Goal: Task Accomplishment & Management: Use online tool/utility

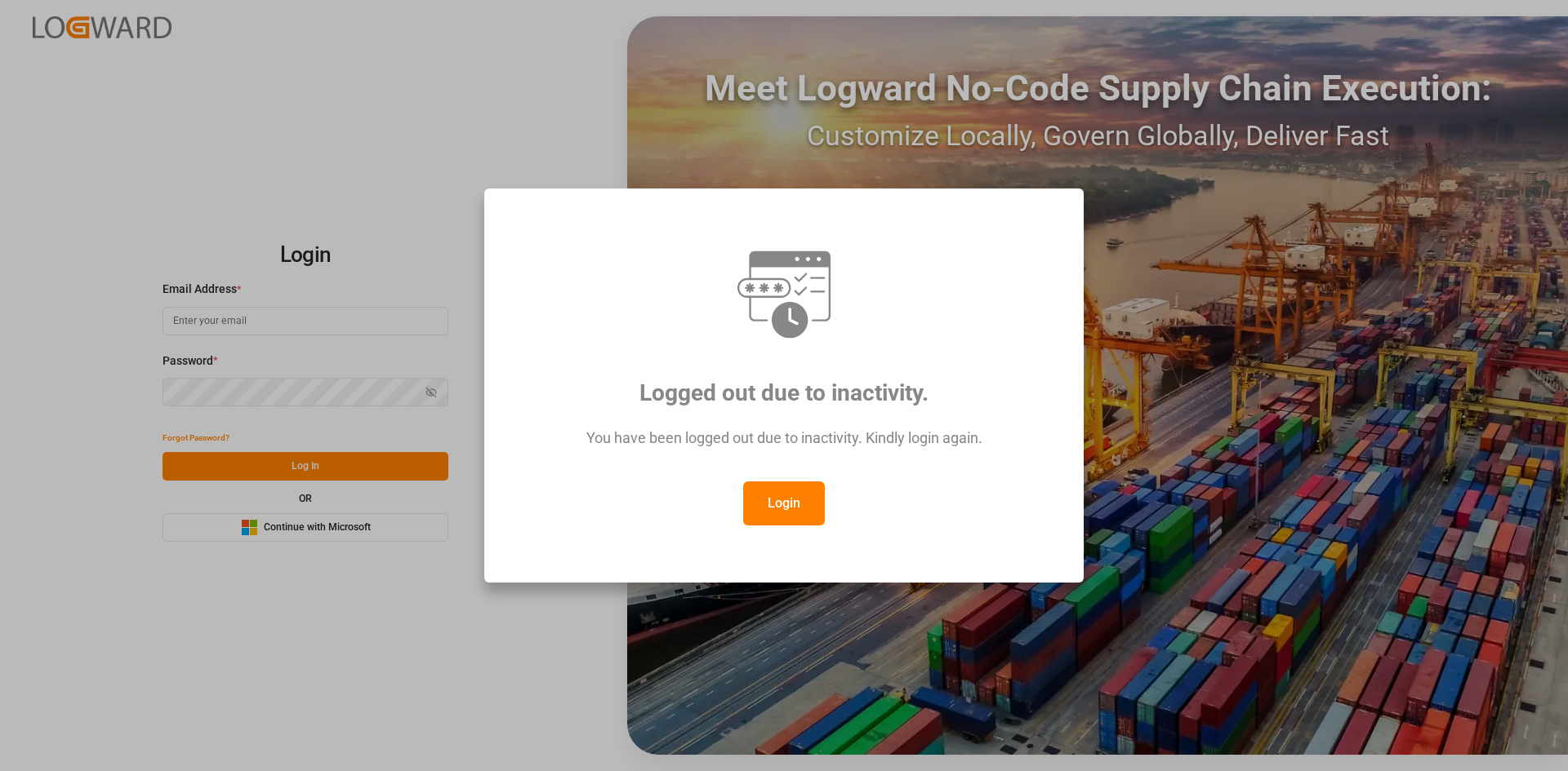
click at [800, 489] on button "Login" at bounding box center [784, 504] width 82 height 44
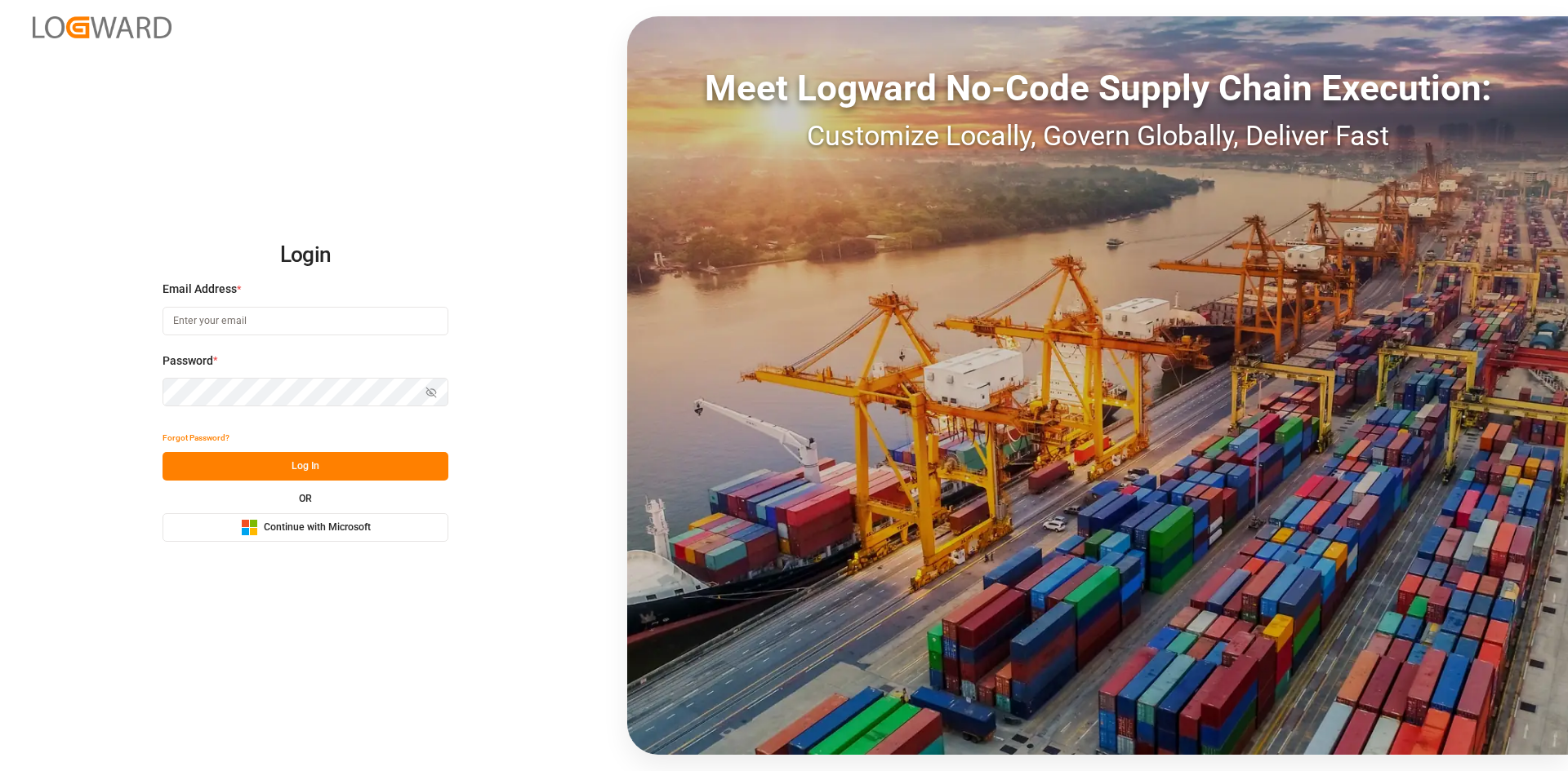
click at [325, 325] on input at bounding box center [305, 321] width 286 height 28
click at [0, 771] on com-1password-button at bounding box center [0, 771] width 0 height 0
click at [410, 341] on div "Email Address * Email is required." at bounding box center [305, 316] width 286 height 71
click at [289, 326] on input at bounding box center [305, 321] width 286 height 28
type input "charan.machavarapu@logward.com"
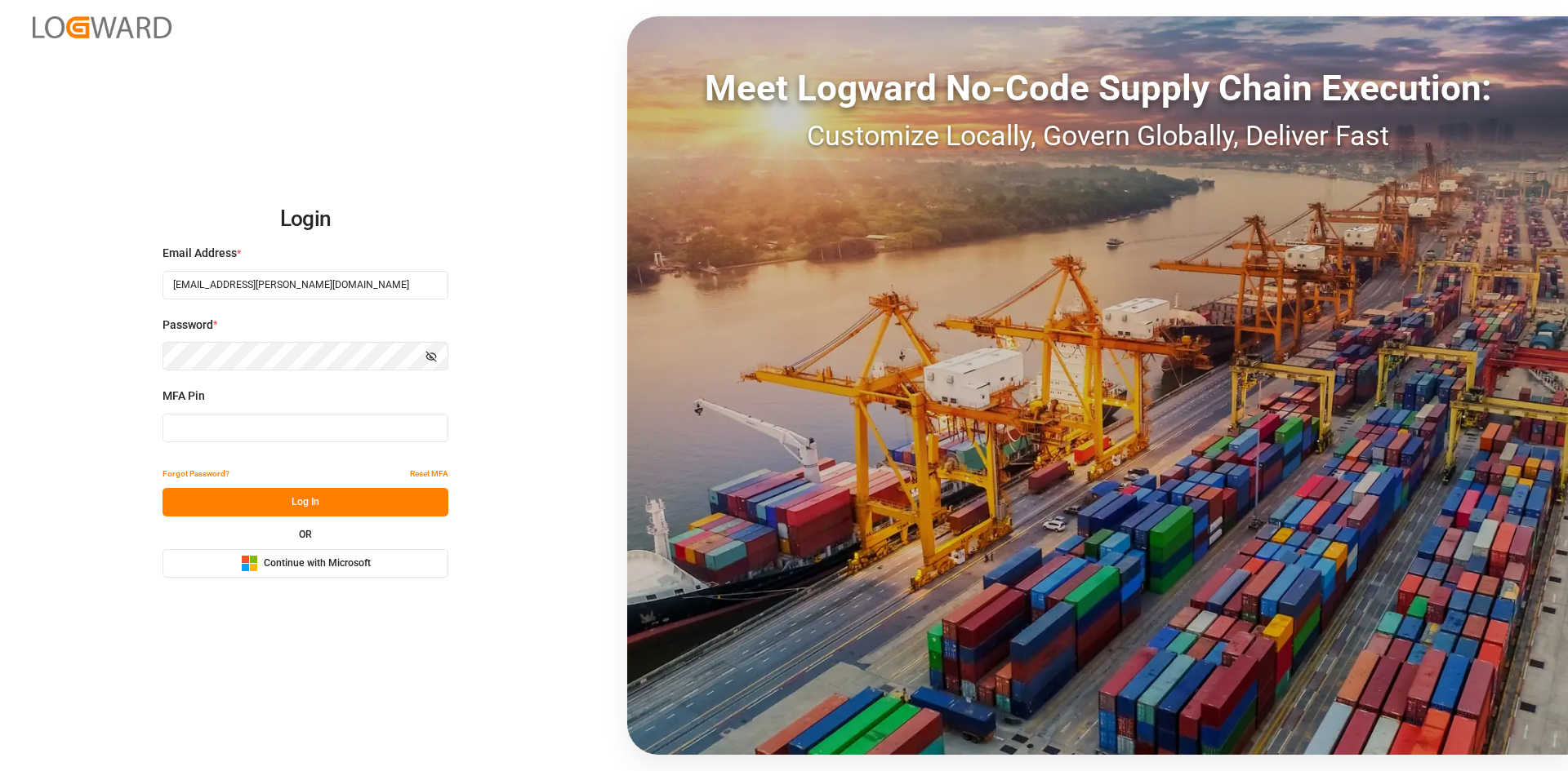
type input "163867"
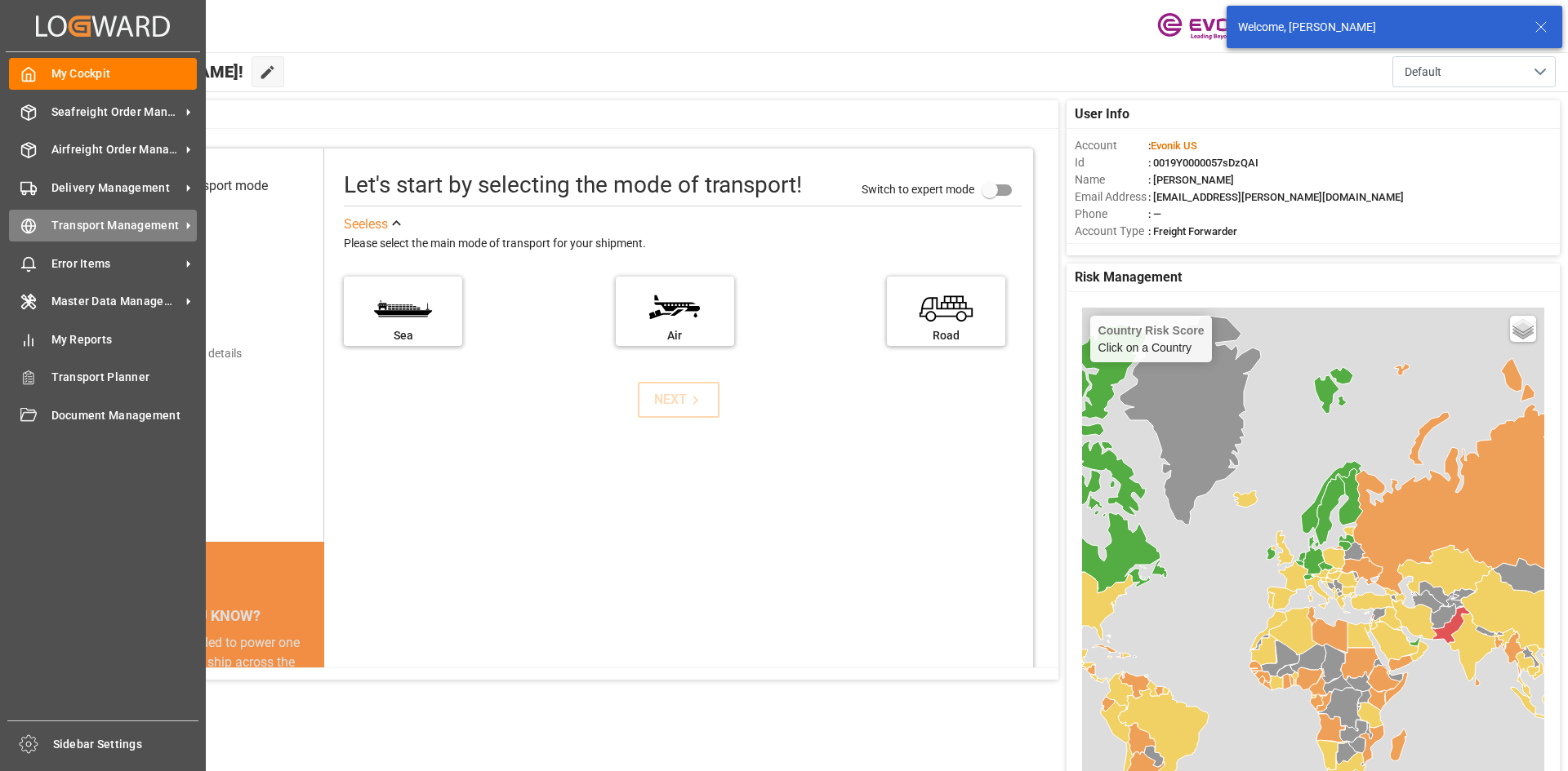
click at [59, 228] on span "Transport Management" at bounding box center [116, 225] width 129 height 17
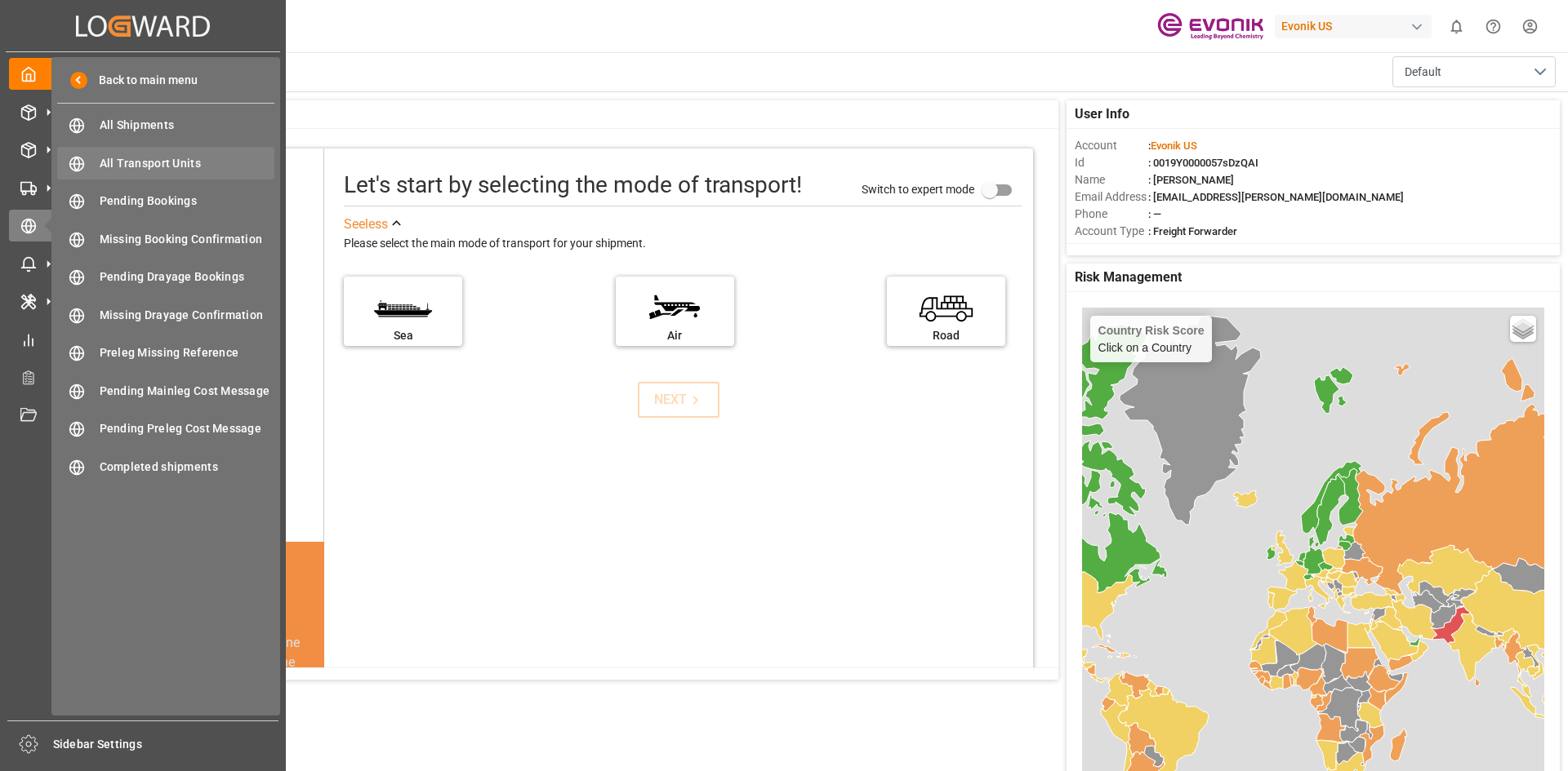
click at [142, 166] on span "All Transport Units" at bounding box center [187, 163] width 176 height 17
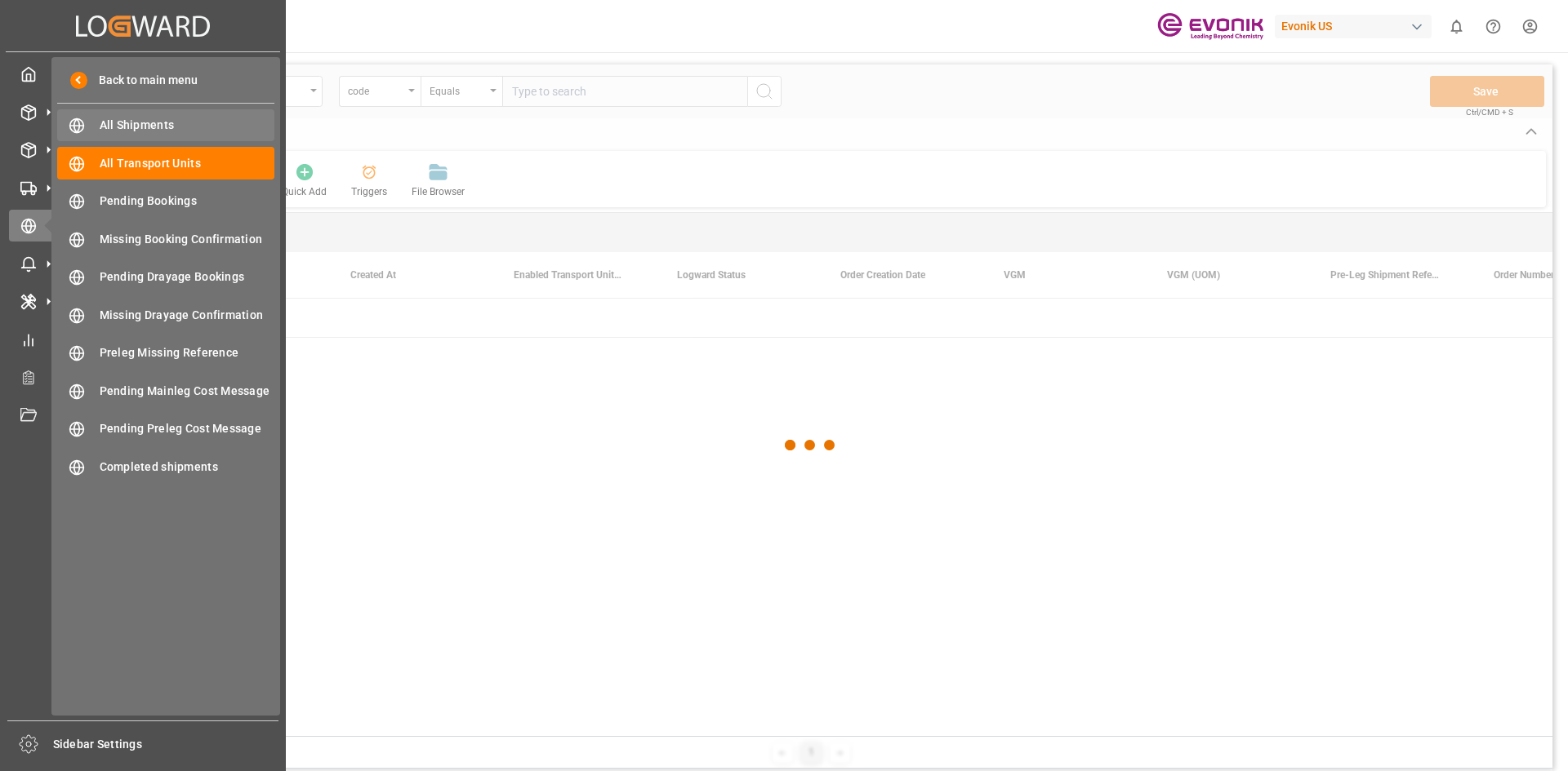
click at [111, 115] on div "All Shipments All Shipments" at bounding box center [166, 125] width 217 height 32
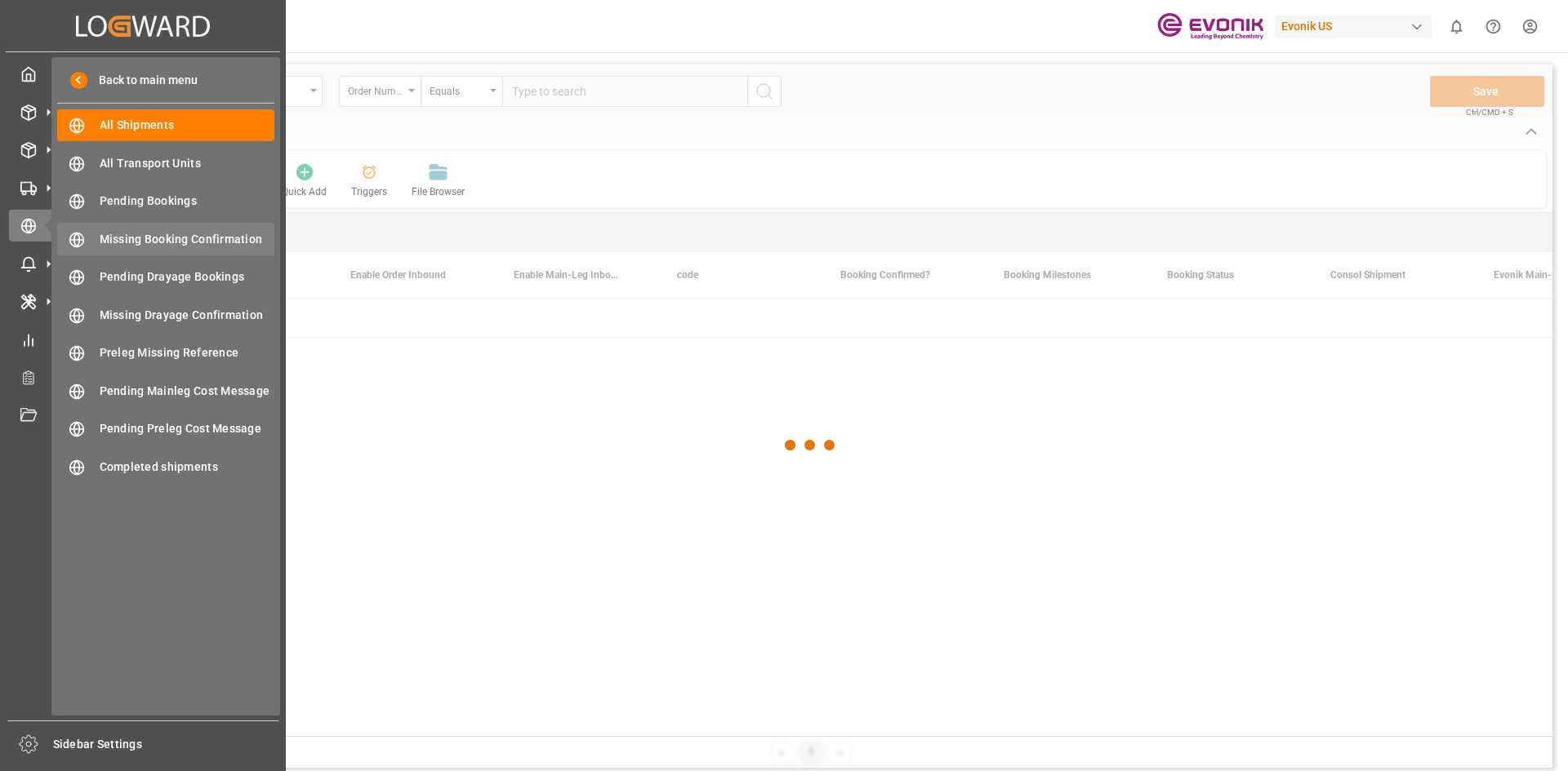
click at [120, 239] on span "Missing Booking Confirmation" at bounding box center [187, 239] width 176 height 17
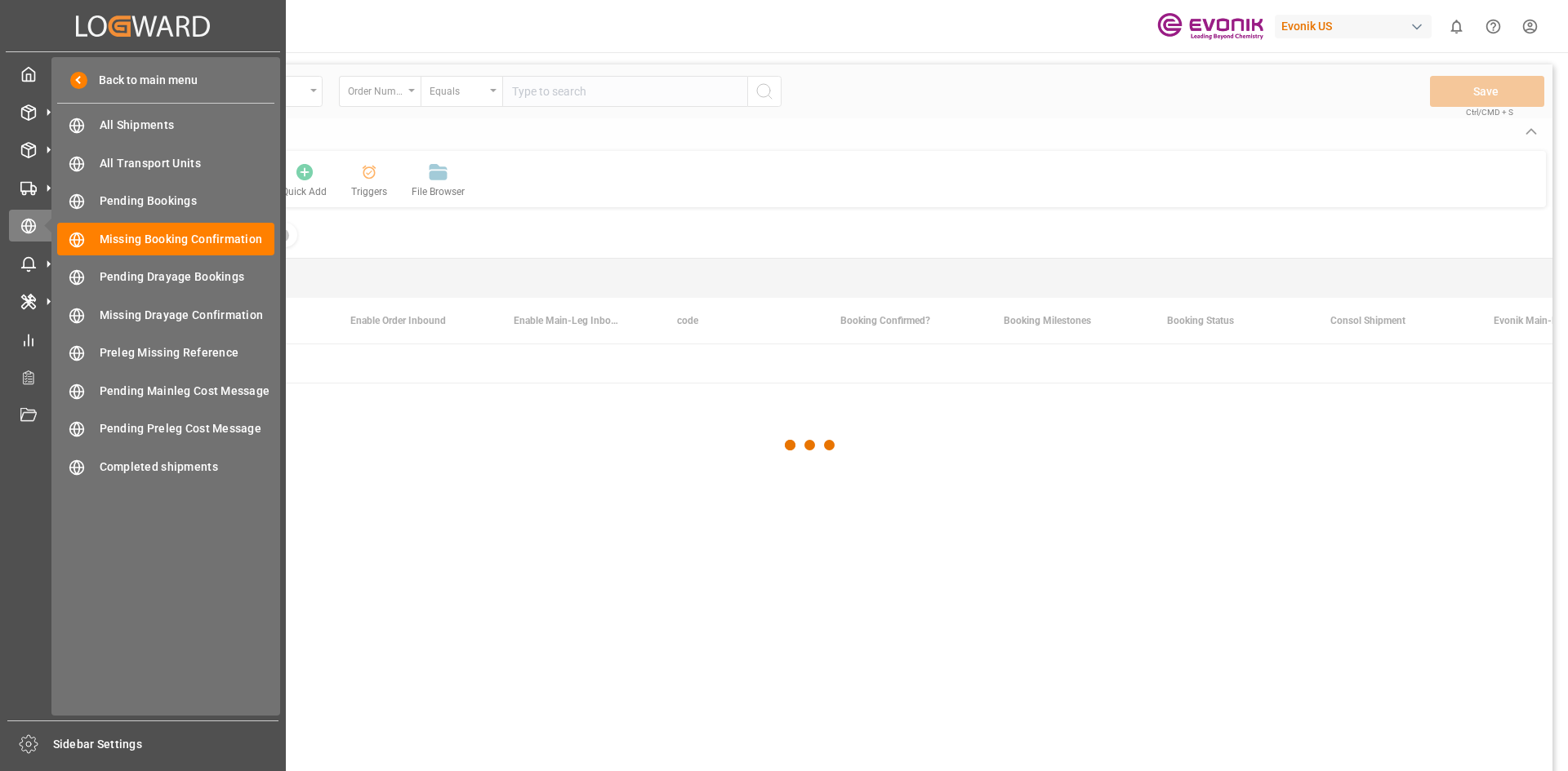
click at [130, 294] on div "Back to main menu All Shipments All Shipments All Transport Units All Transport…" at bounding box center [165, 386] width 229 height 659
click at [132, 274] on span "Pending Drayage Bookings" at bounding box center [187, 276] width 176 height 17
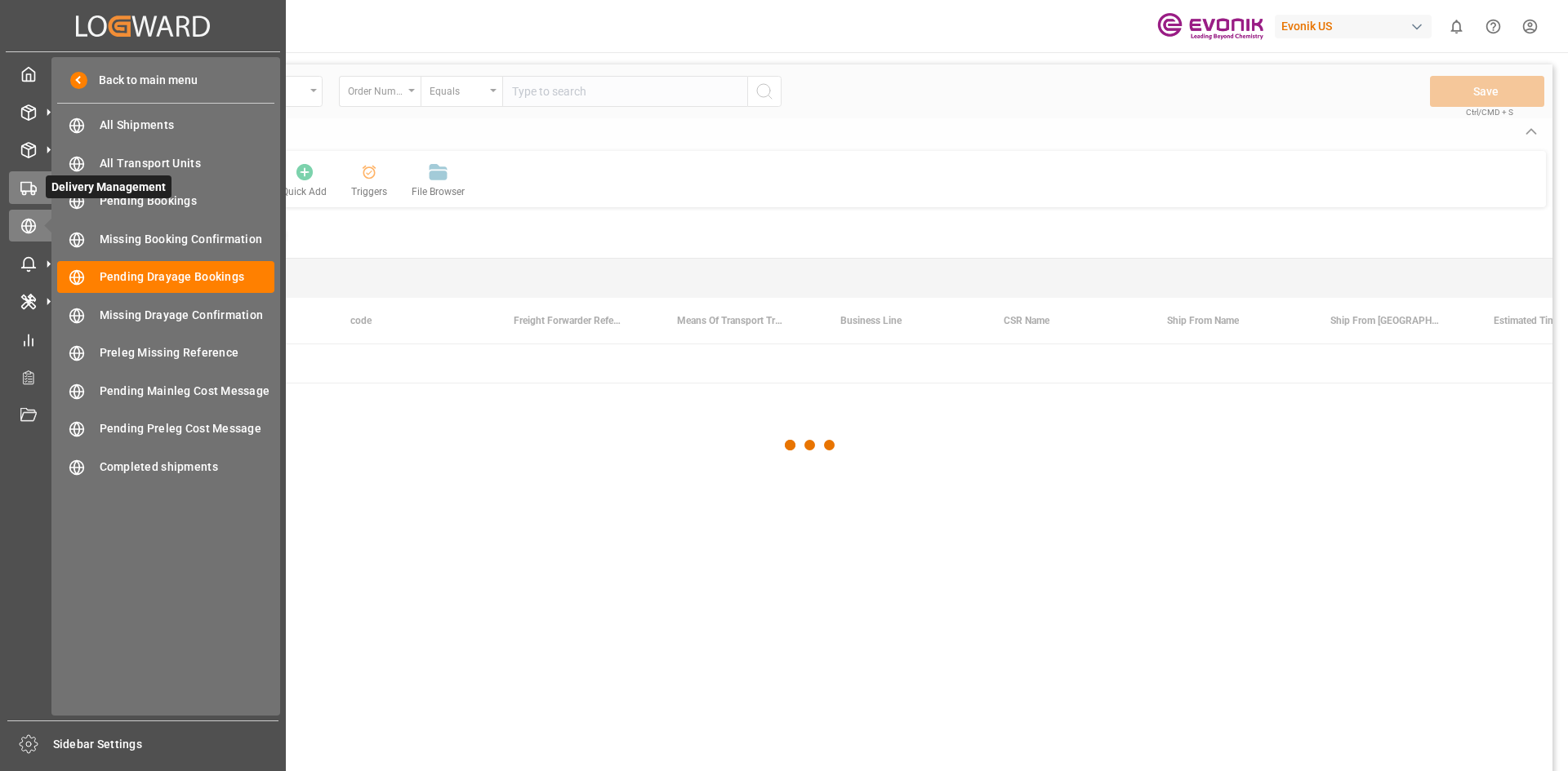
click at [17, 191] on div at bounding box center [22, 188] width 27 height 17
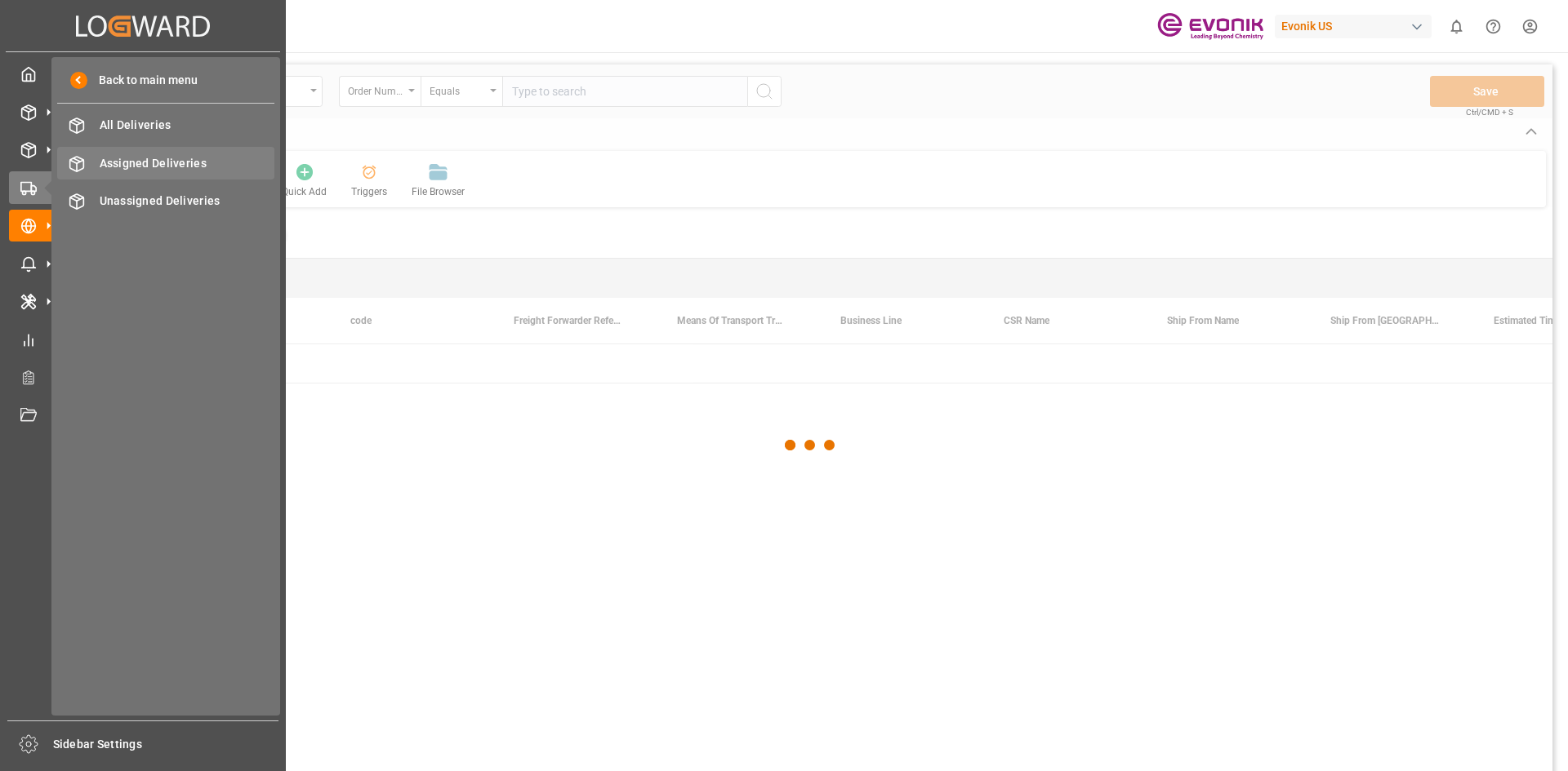
click at [151, 158] on span "Assigned Deliveries" at bounding box center [187, 163] width 176 height 17
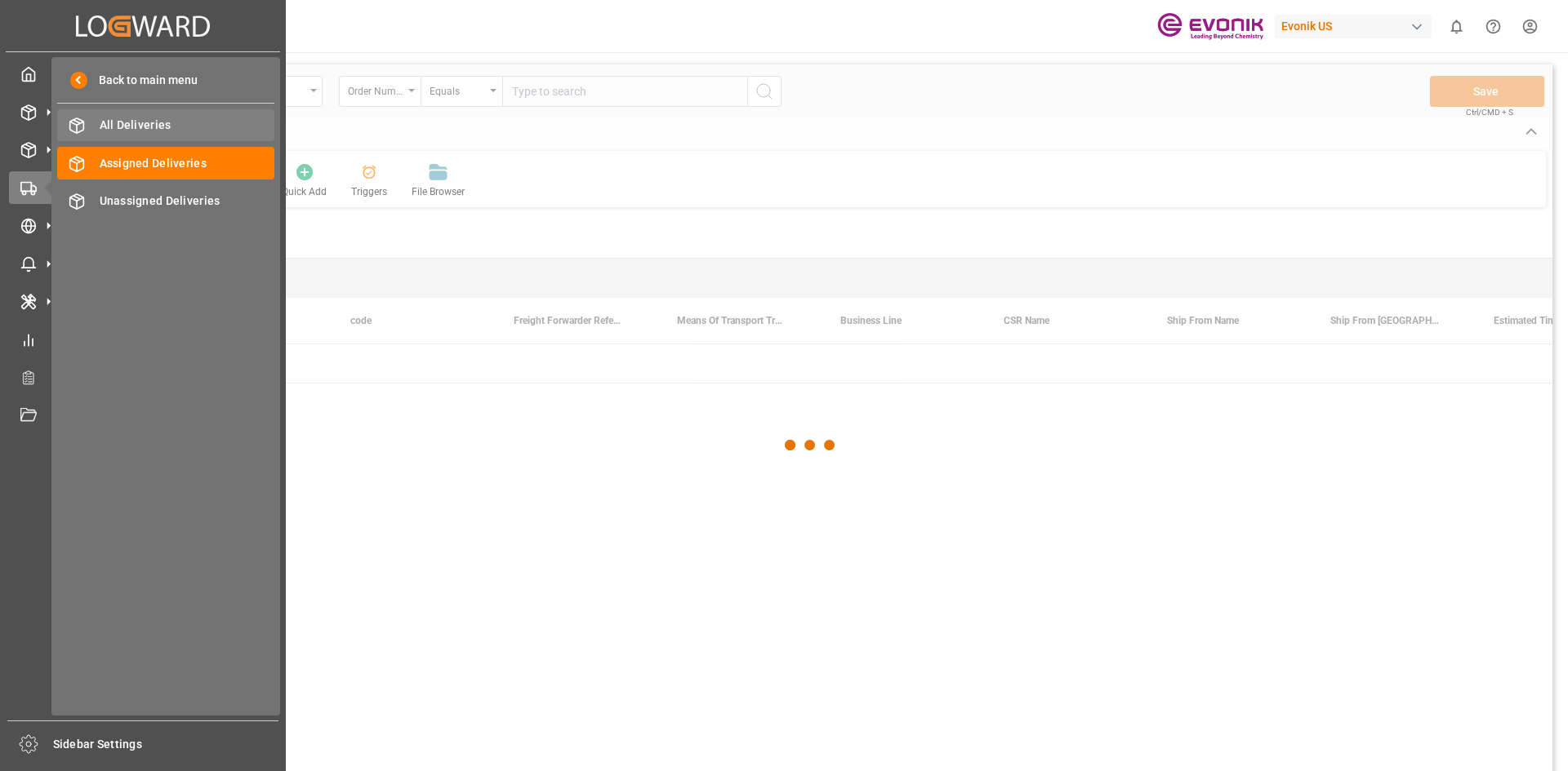
click at [143, 124] on span "All Deliveries" at bounding box center [187, 124] width 176 height 17
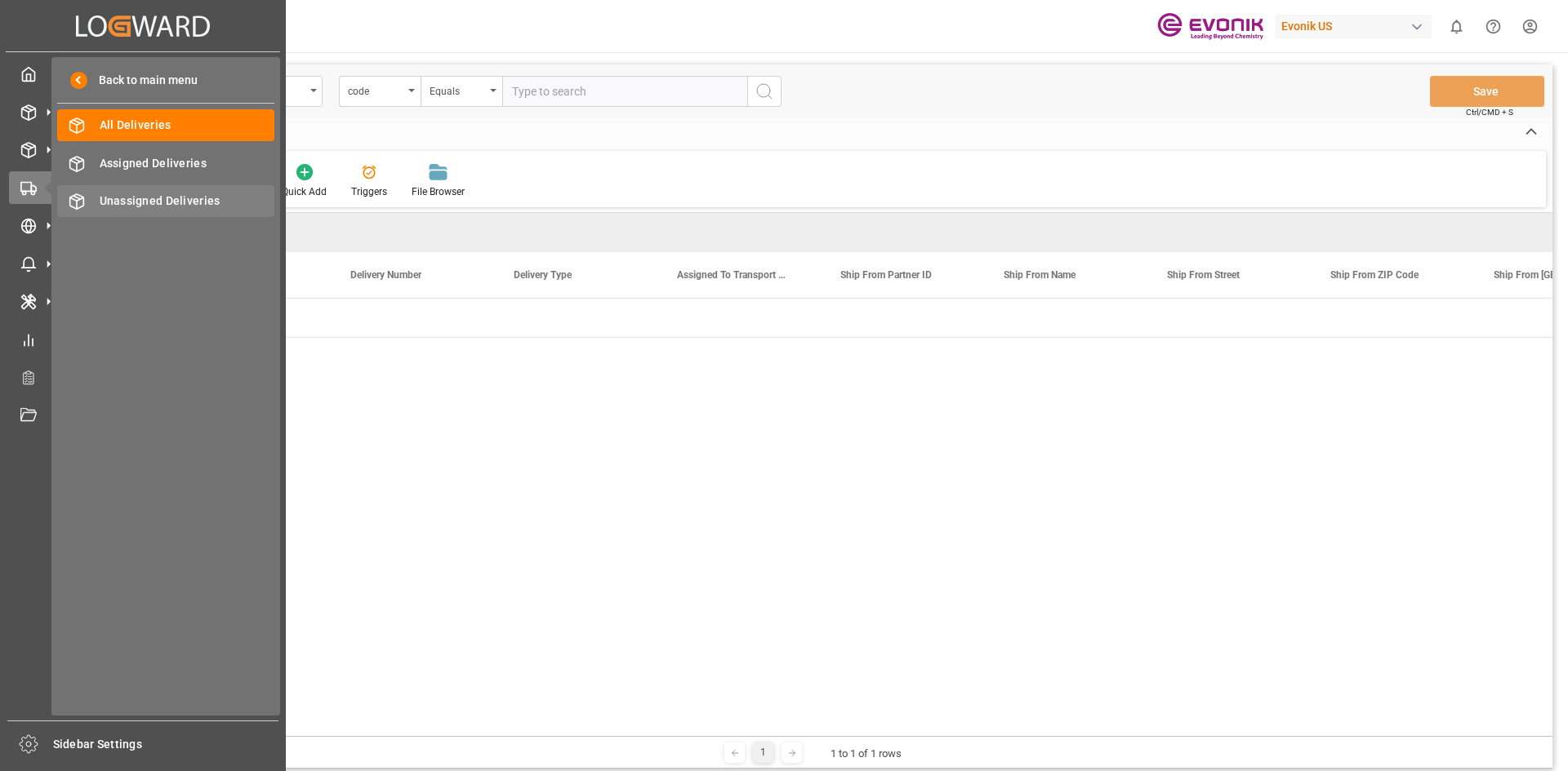
click at [142, 205] on span "Unassigned Deliveries" at bounding box center [187, 200] width 176 height 17
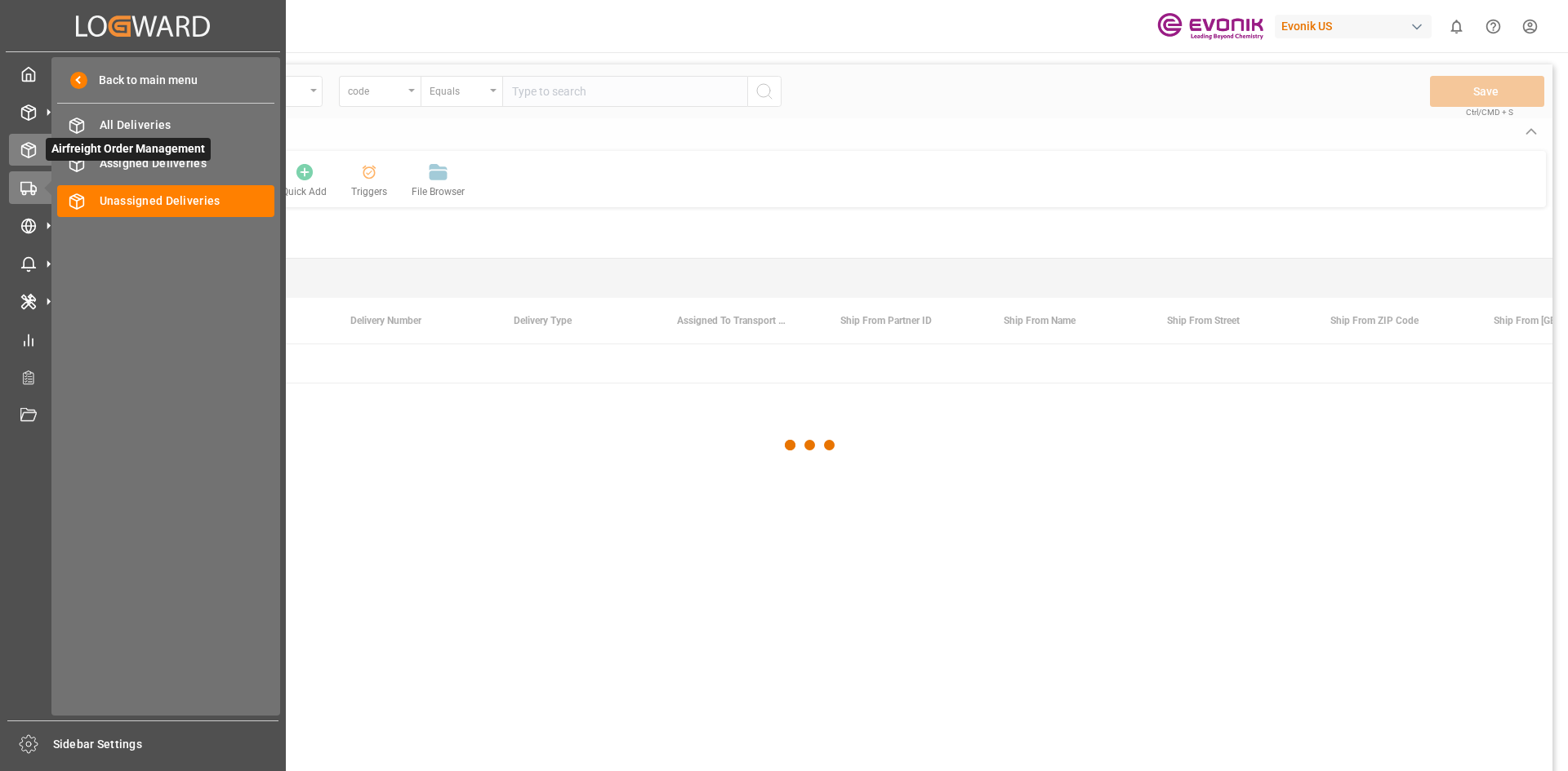
click at [30, 137] on div "Airfreight Order Management Airfreight Order Management" at bounding box center [143, 150] width 268 height 32
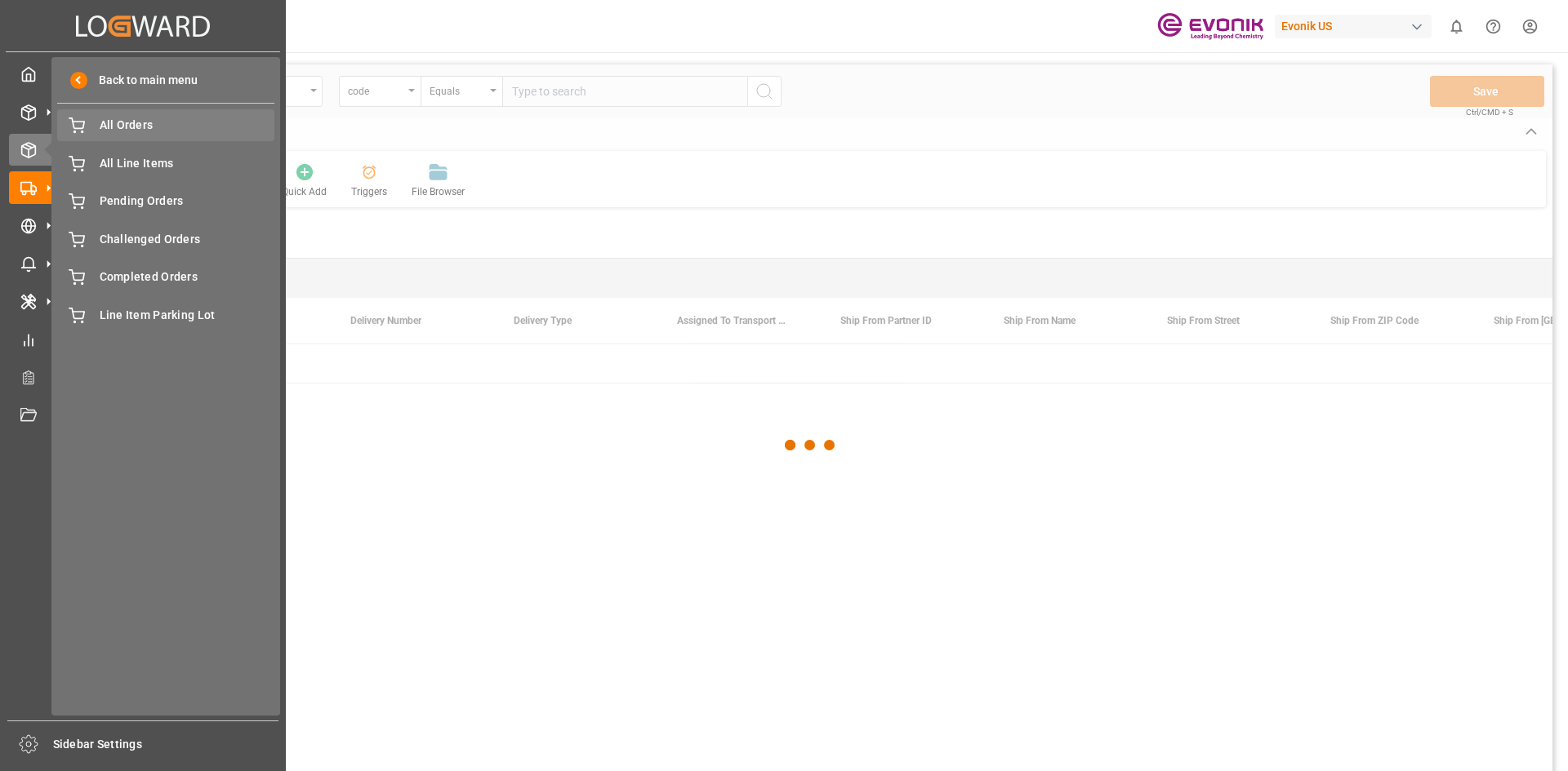
click at [138, 124] on span "All Orders" at bounding box center [187, 124] width 176 height 17
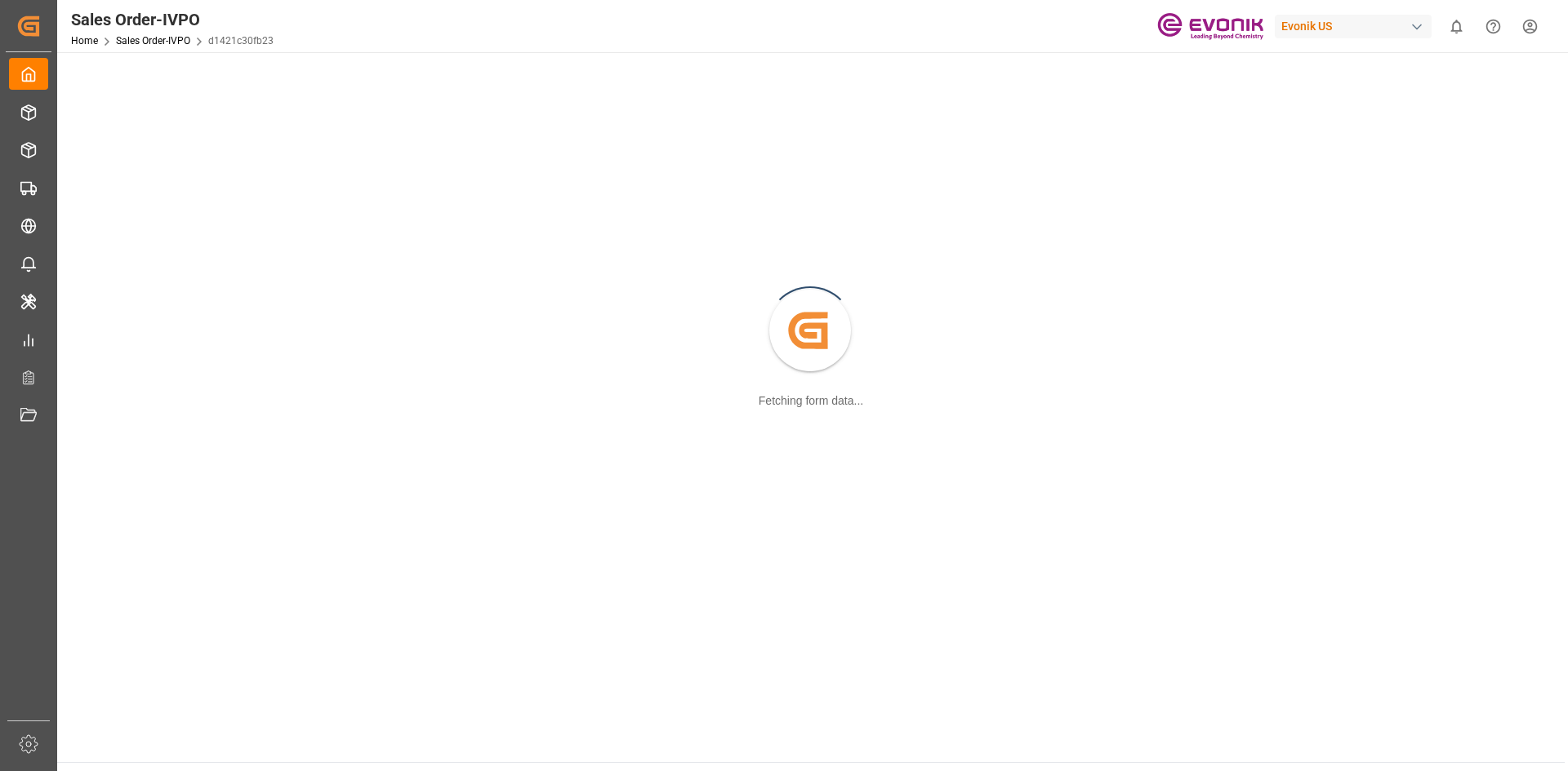
click at [479, 191] on div "Created by potrace 1.15, written by [PERSON_NAME] [DATE]-[DATE] Fetching form d…" at bounding box center [811, 332] width 1488 height 541
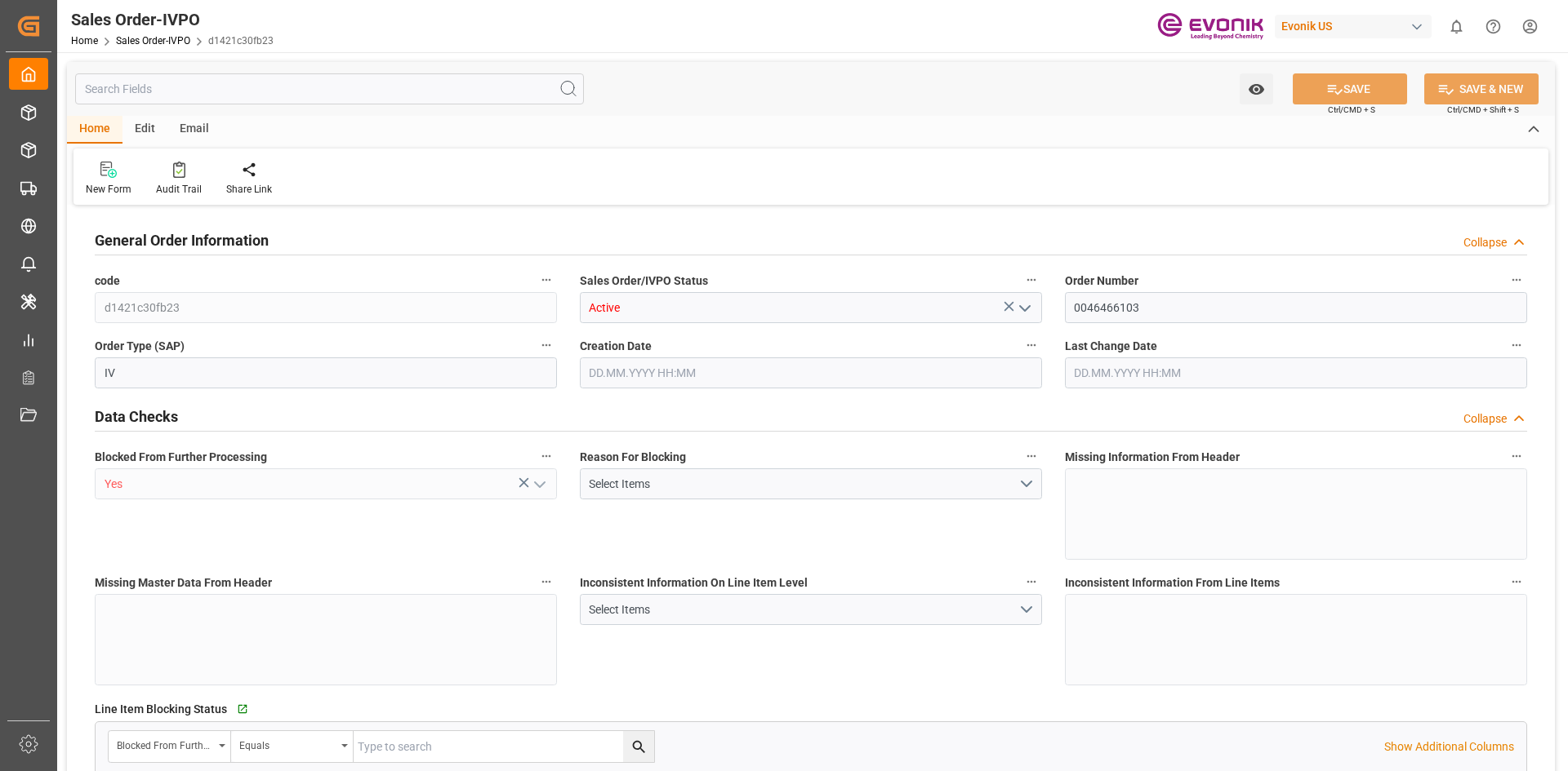
type input "DEHAM"
type input "0"
type input "1"
type input "1059"
type input "[DATE] 19:32"
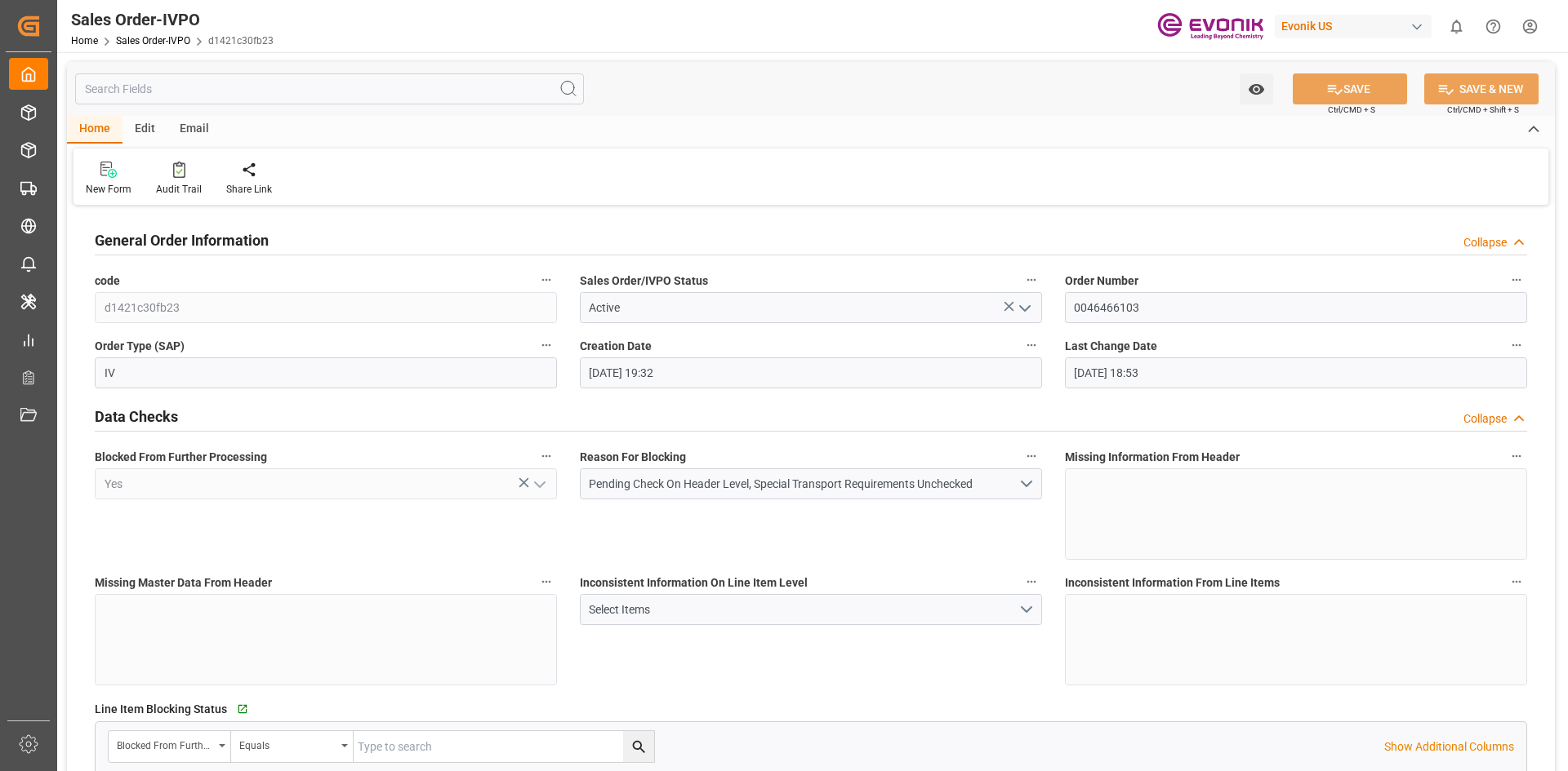
type input "[DATE] 18:53"
click at [177, 101] on input "text" at bounding box center [329, 88] width 508 height 31
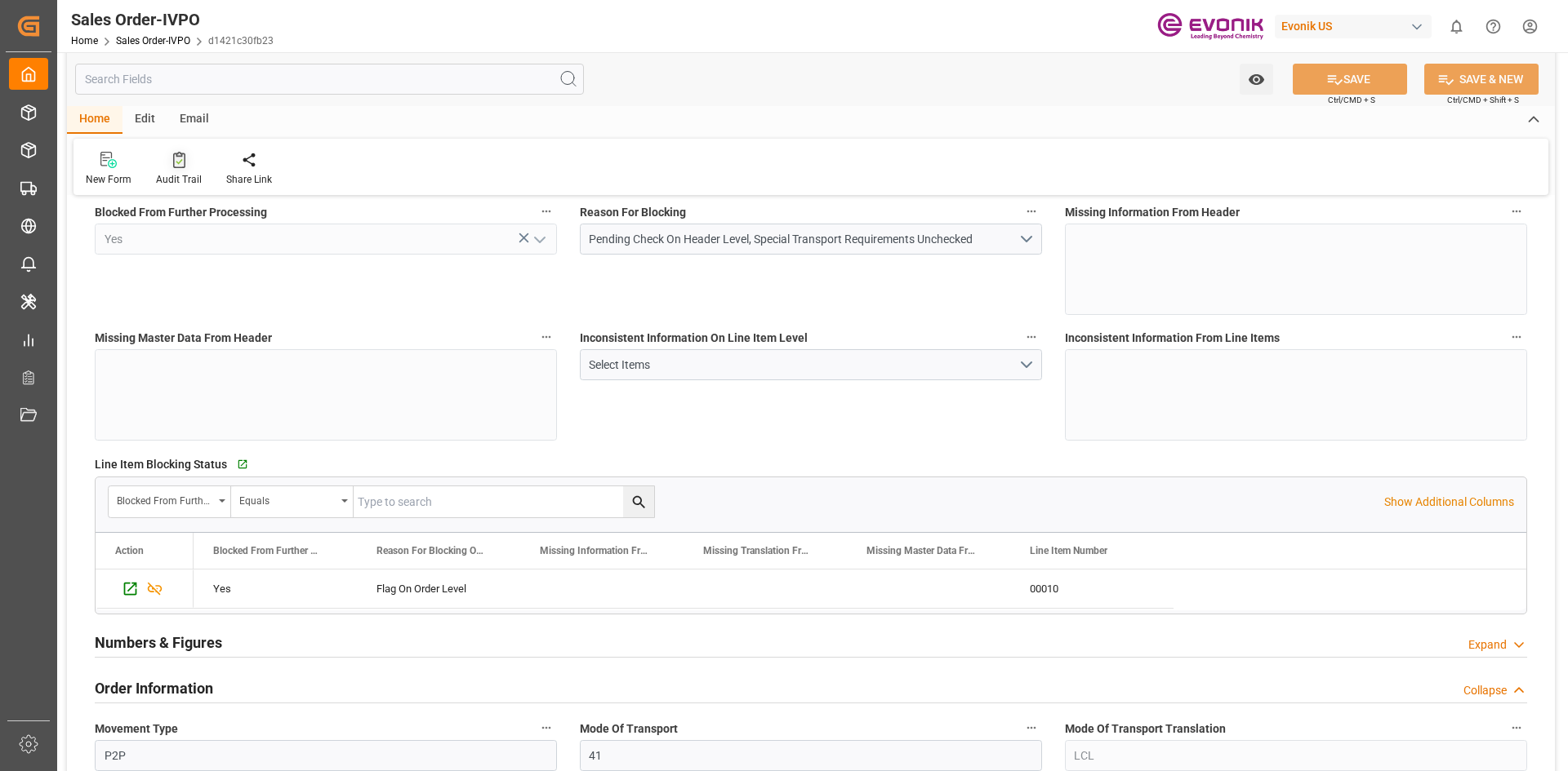
click at [182, 174] on div "Audit Trail" at bounding box center [179, 179] width 46 height 15
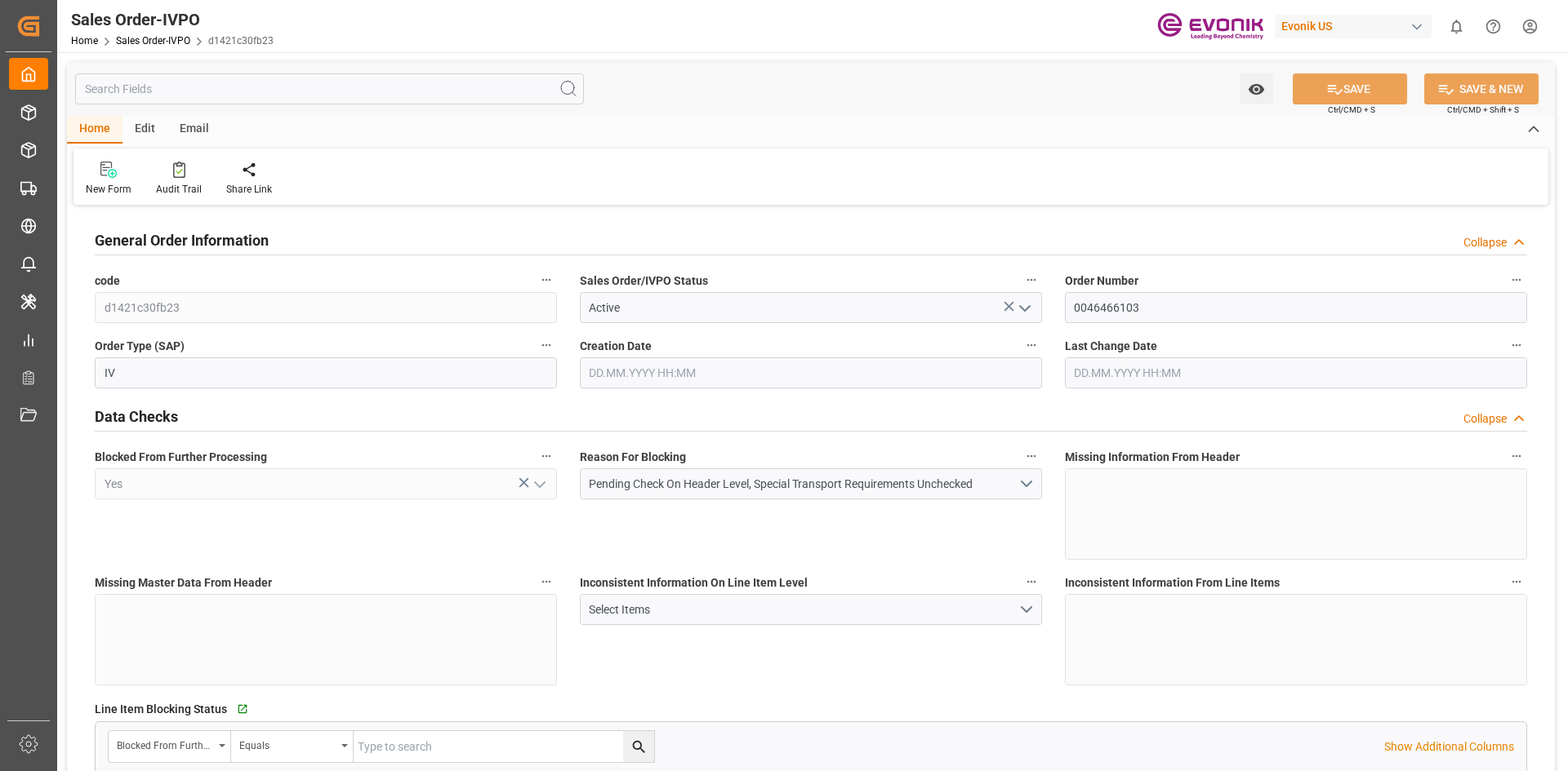
type input "DEHAM"
type input "0"
type input "1"
type input "1059"
type input "[DATE] 19:32"
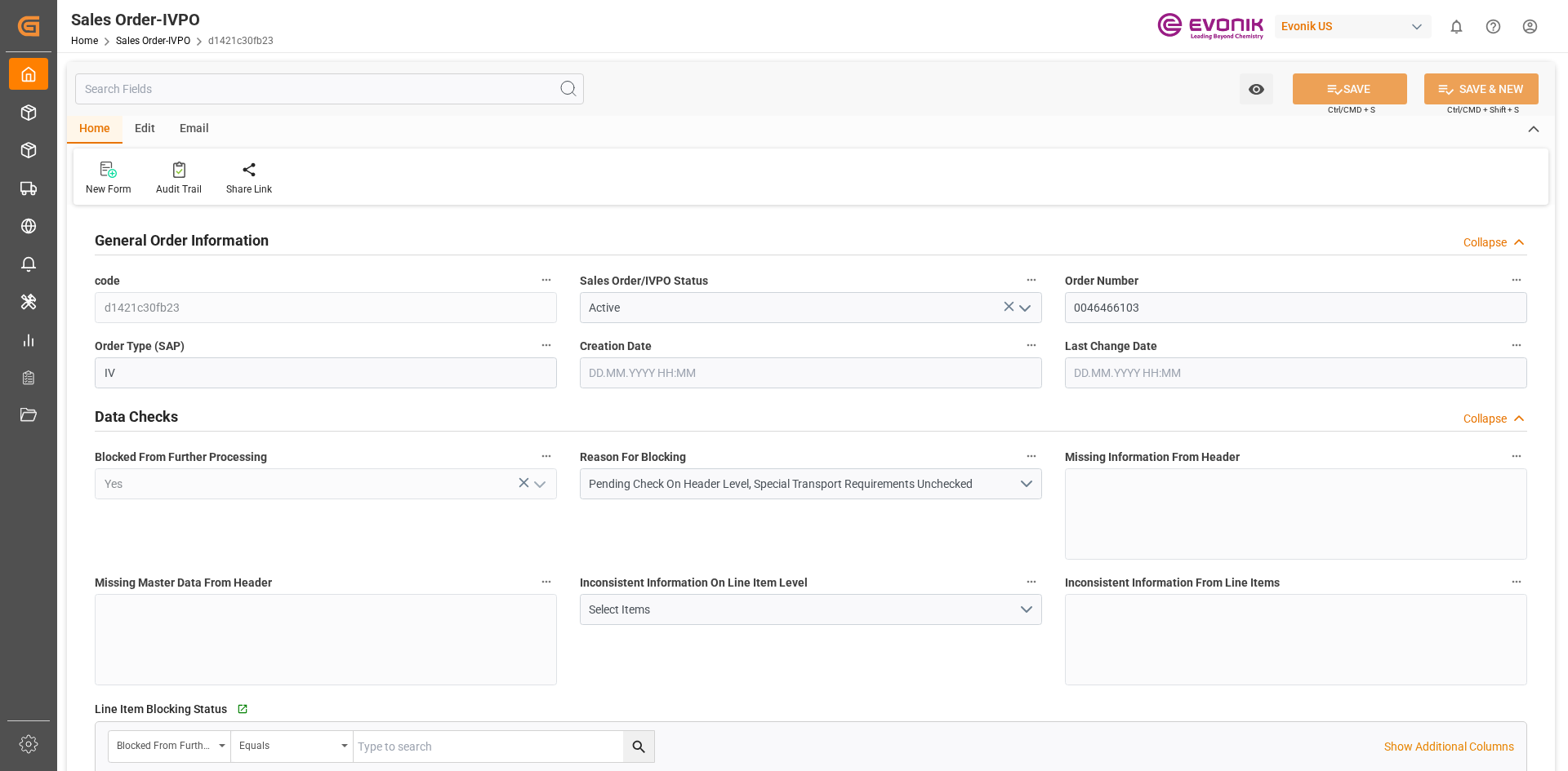
type input "[DATE] 18:53"
click at [154, 85] on input "text" at bounding box center [329, 88] width 508 height 31
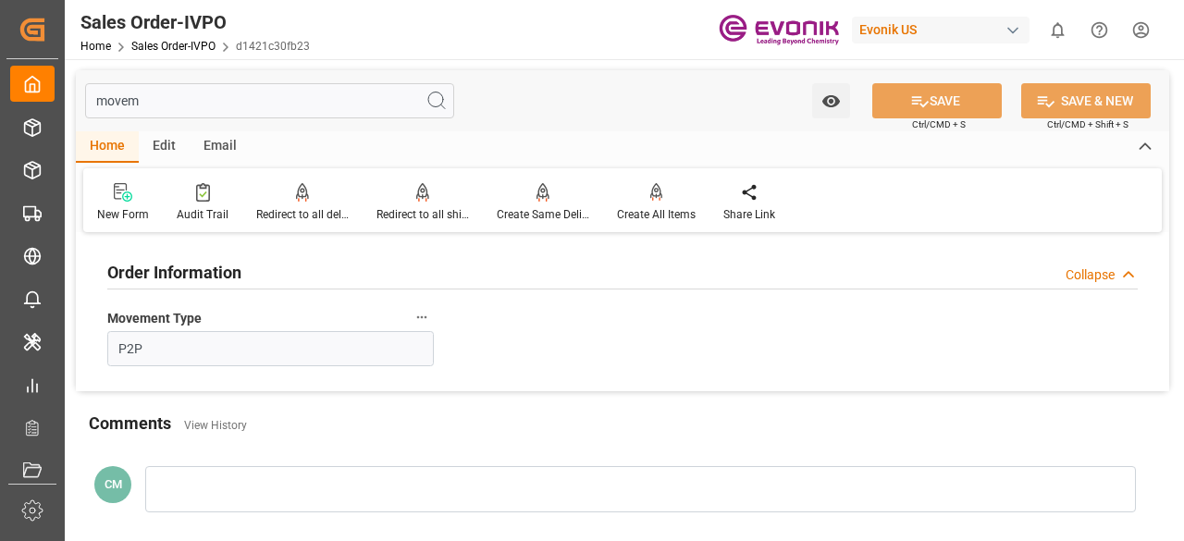
type input "movem"
click at [239, 351] on input "P2P" at bounding box center [270, 348] width 327 height 35
click at [497, 356] on div "Order Information Collapse Movement Type P2P" at bounding box center [623, 315] width 1094 height 154
click at [196, 201] on icon at bounding box center [203, 192] width 14 height 19
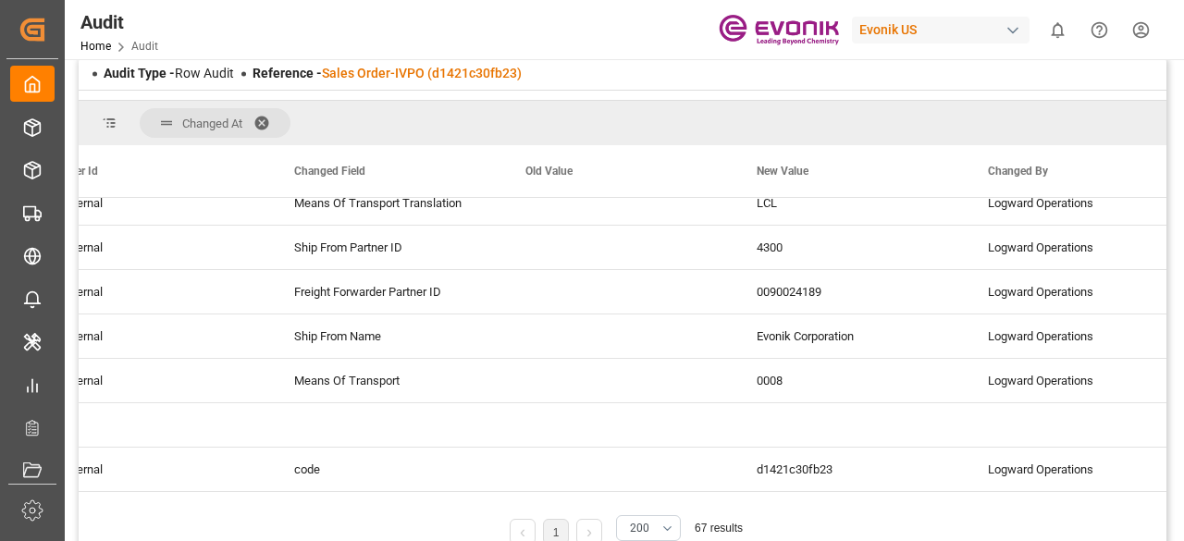
scroll to position [0, 649]
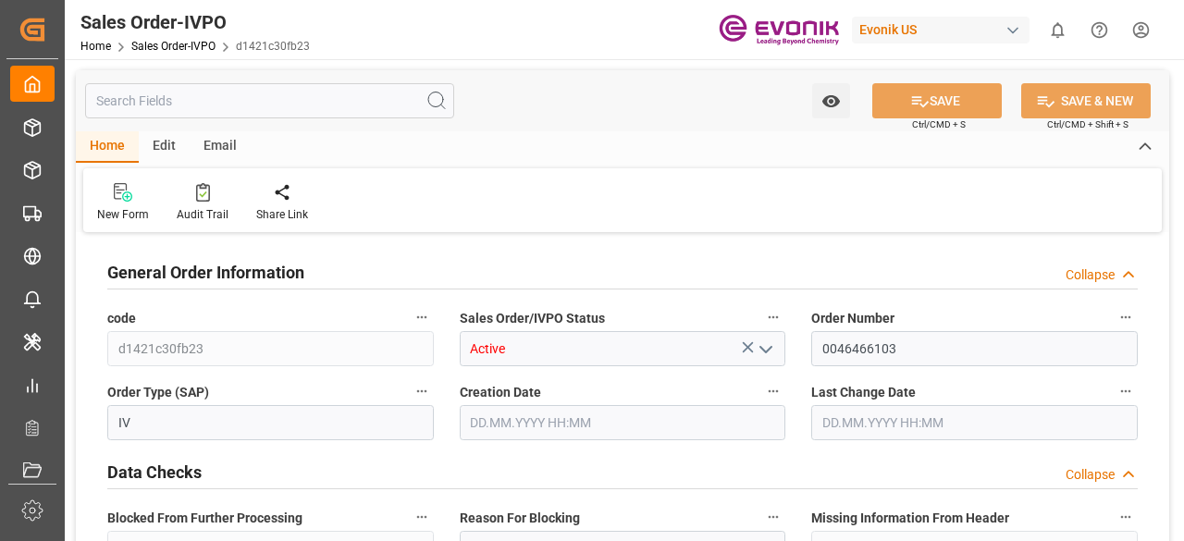
type input "DEHAM"
type input "0"
type input "1"
type input "1059"
type input "[DATE] 19:32"
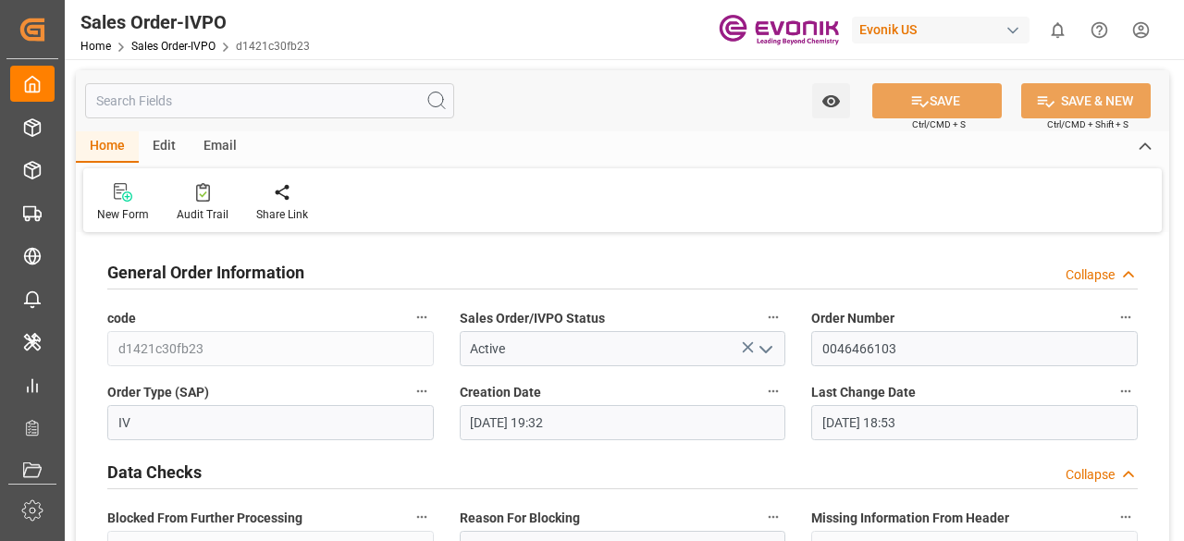
type input "[DATE] 18:53"
